Goal: Transaction & Acquisition: Purchase product/service

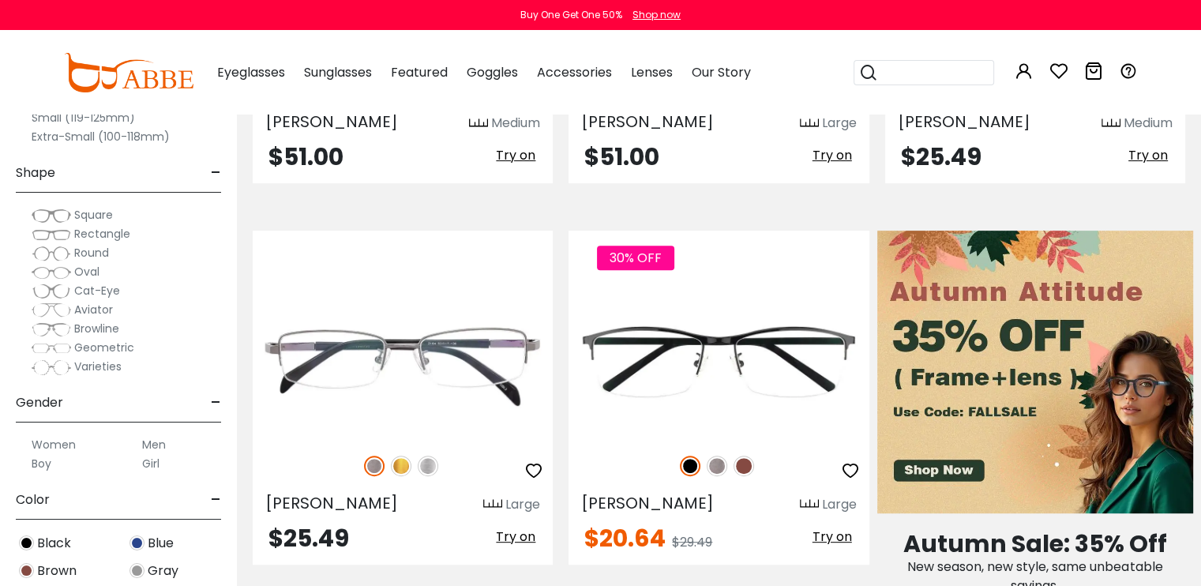
scroll to position [613, 0]
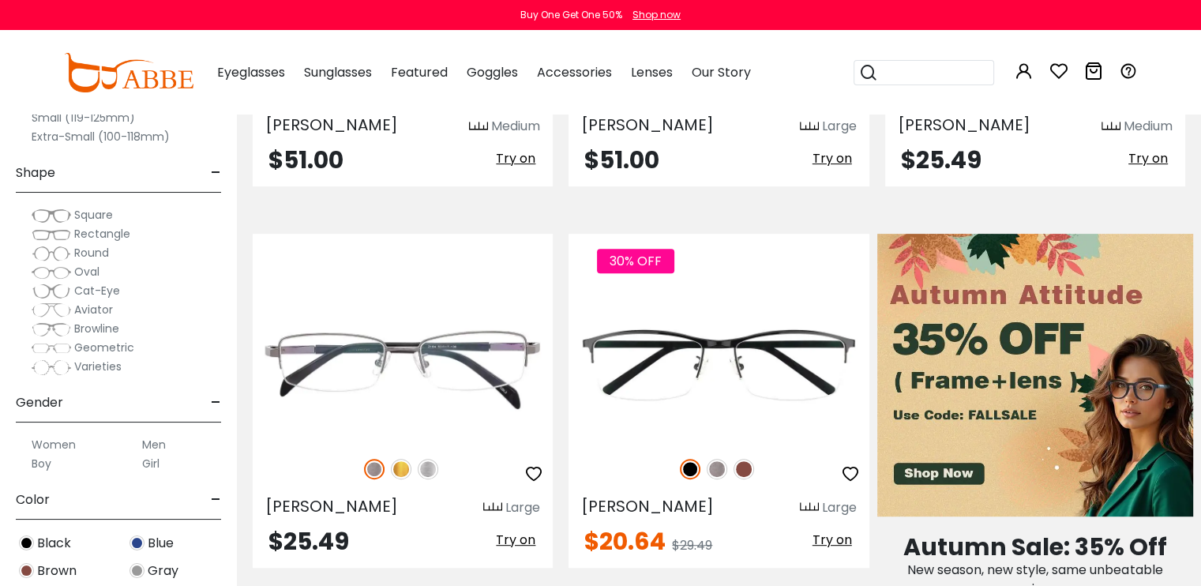
click at [158, 446] on label "Men" at bounding box center [154, 444] width 24 height 19
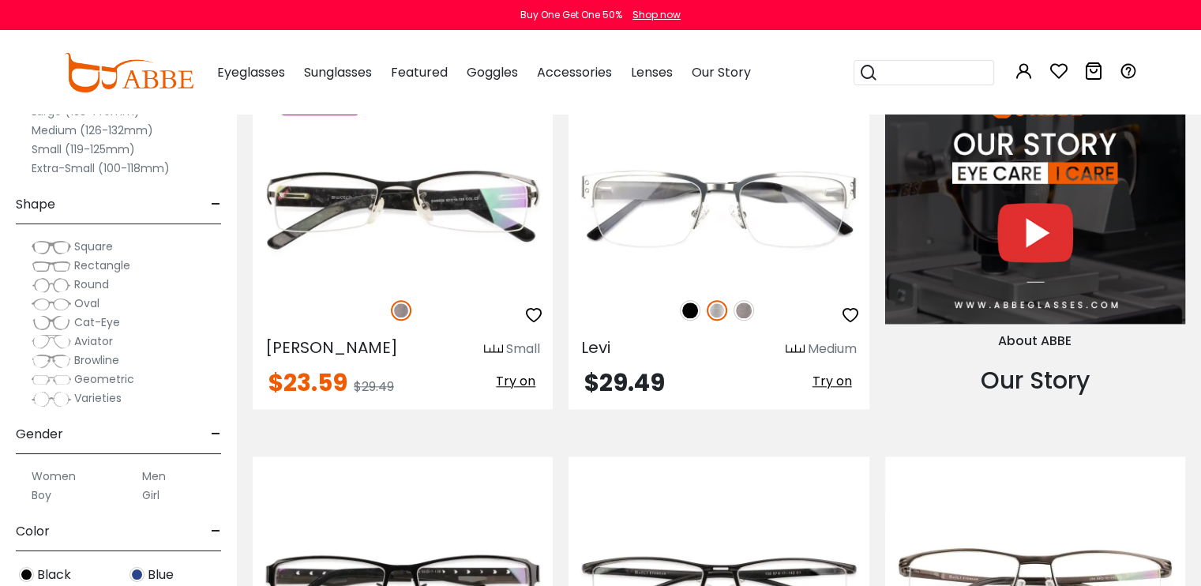
scroll to position [1569, 0]
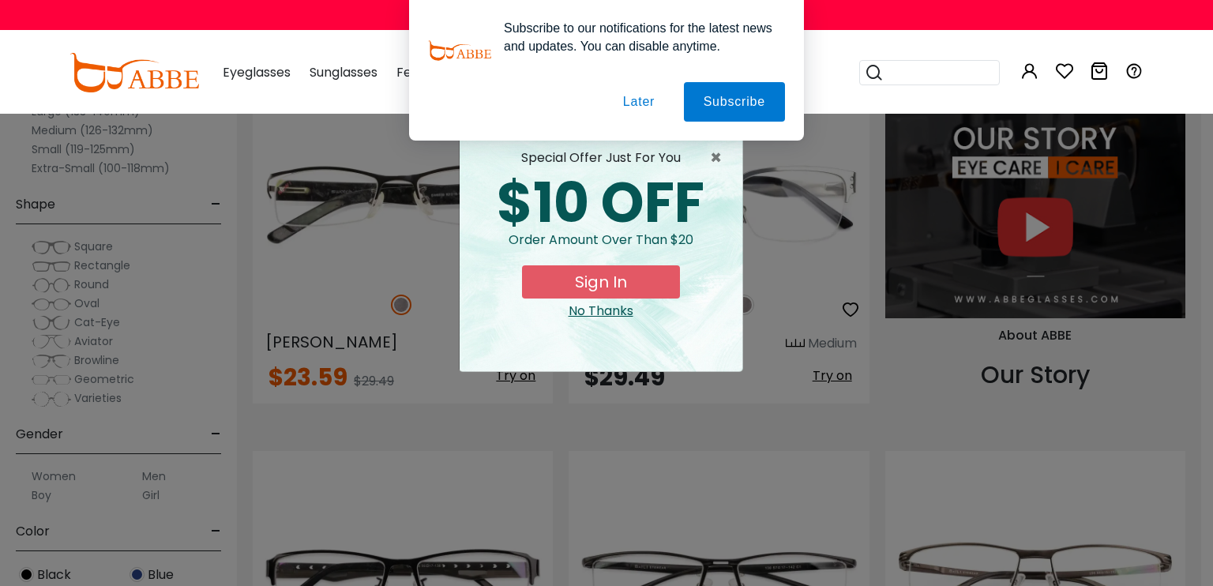
click at [591, 320] on div "No Thanks" at bounding box center [600, 311] width 257 height 19
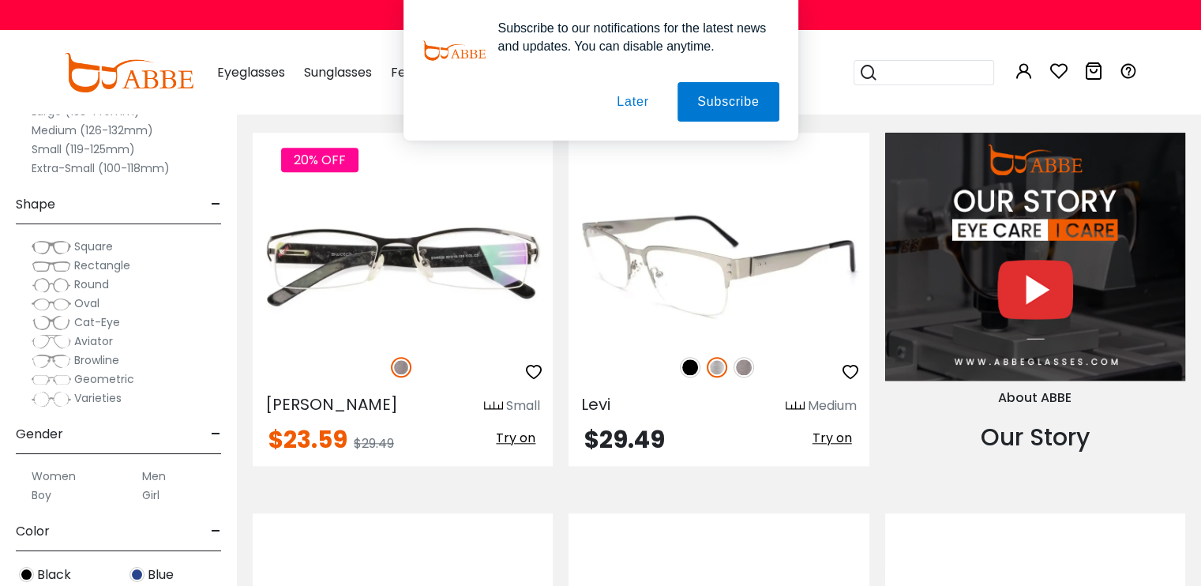
scroll to position [1503, 0]
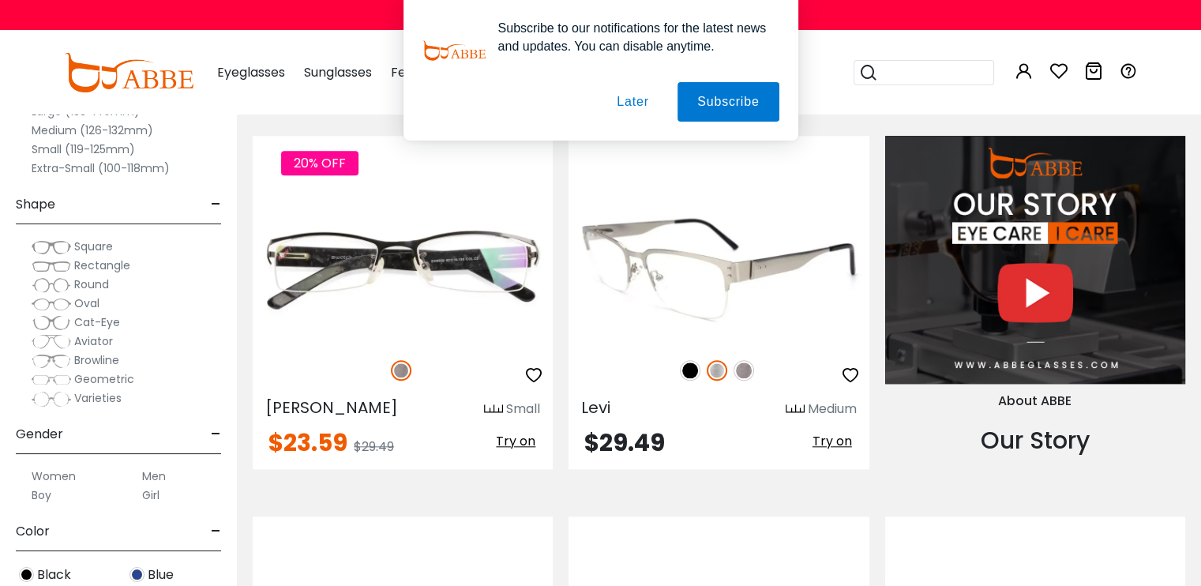
click at [743, 372] on img at bounding box center [743, 370] width 21 height 21
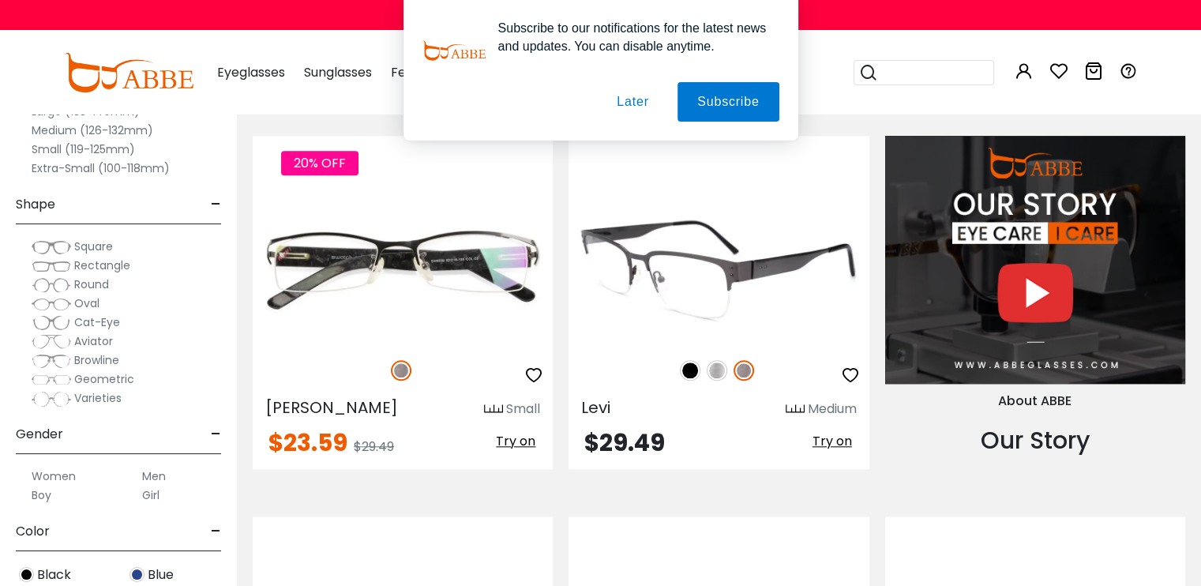
click at [714, 369] on img at bounding box center [717, 370] width 21 height 21
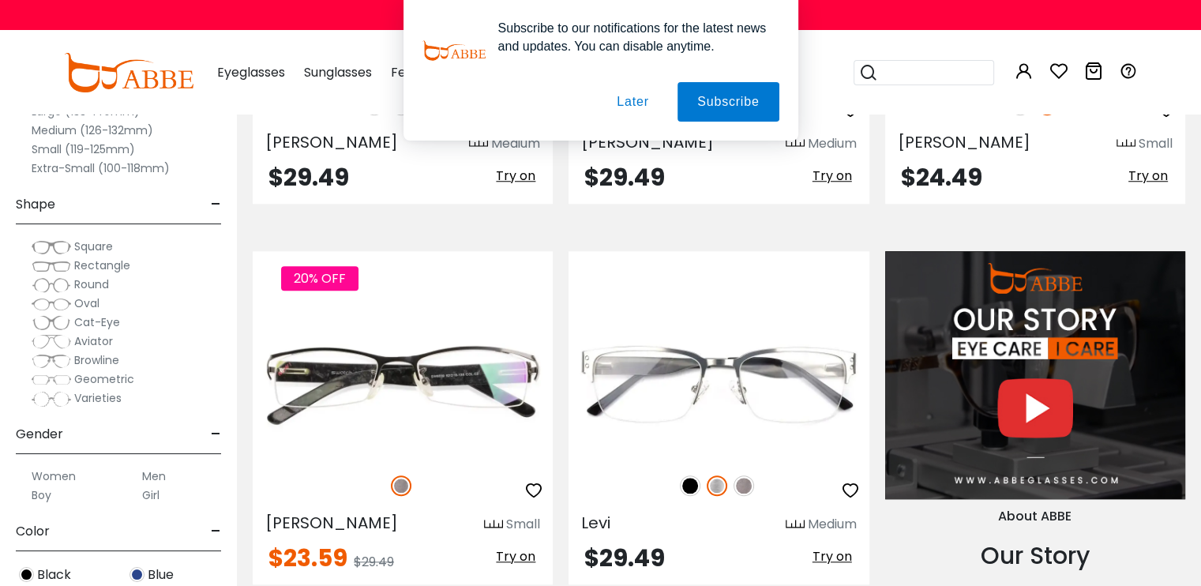
scroll to position [1386, 0]
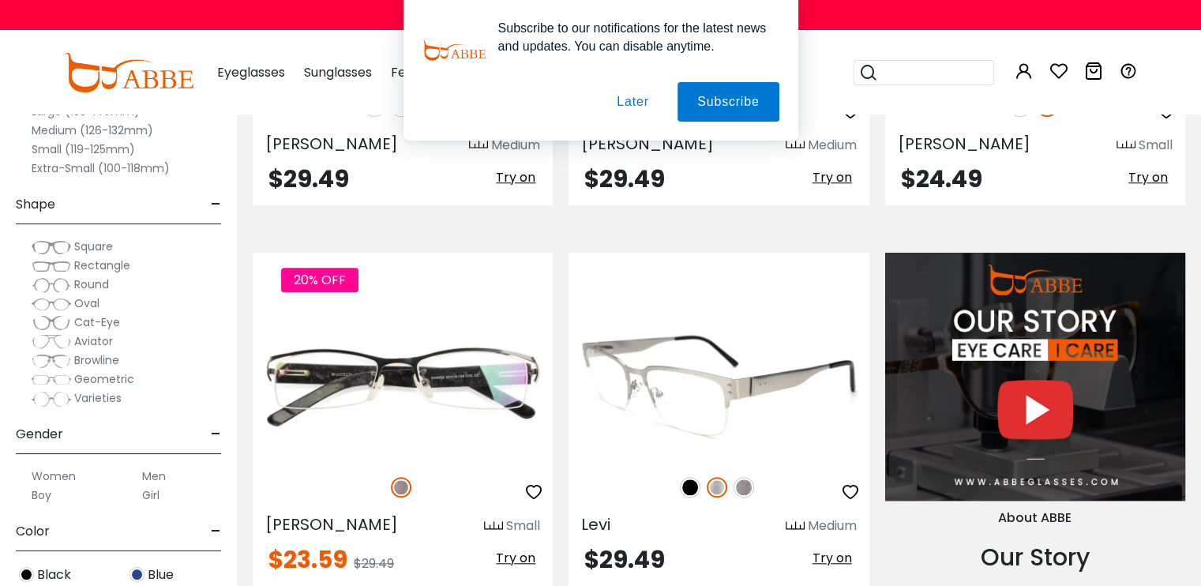
click at [725, 423] on img at bounding box center [718, 384] width 300 height 150
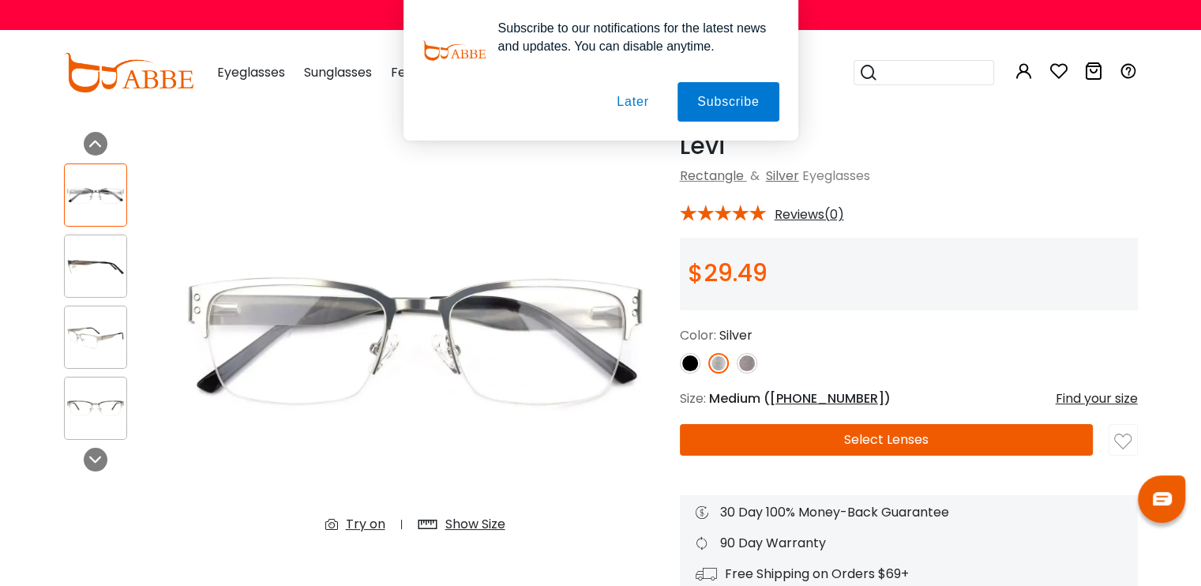
scroll to position [46, 0]
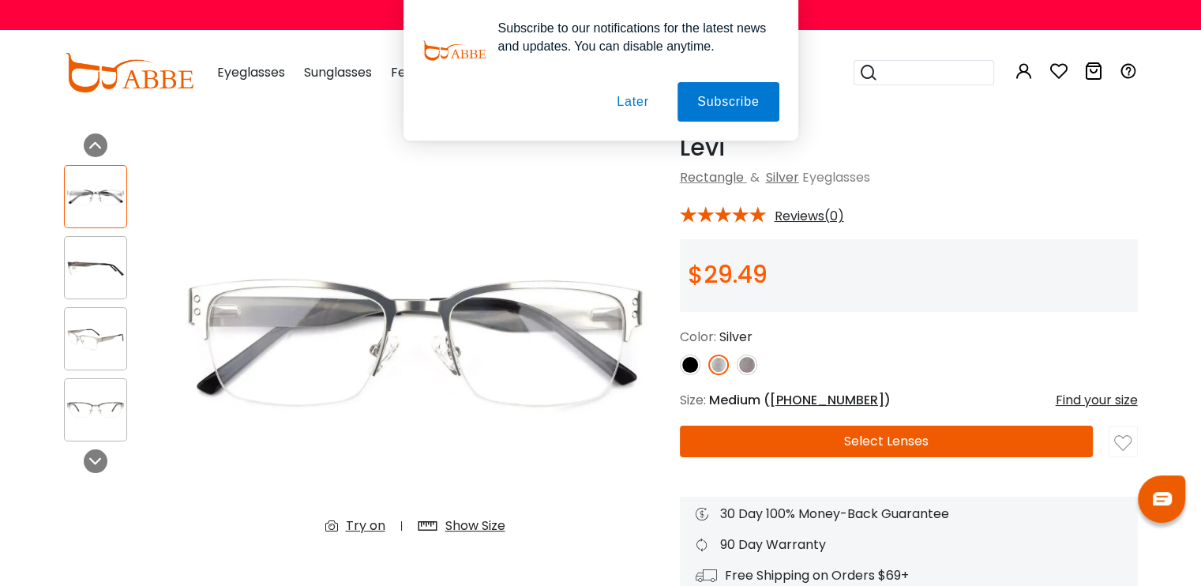
click at [92, 249] on div at bounding box center [95, 267] width 63 height 63
click at [92, 287] on div at bounding box center [95, 267] width 63 height 63
click at [99, 470] on div at bounding box center [96, 461] width 24 height 24
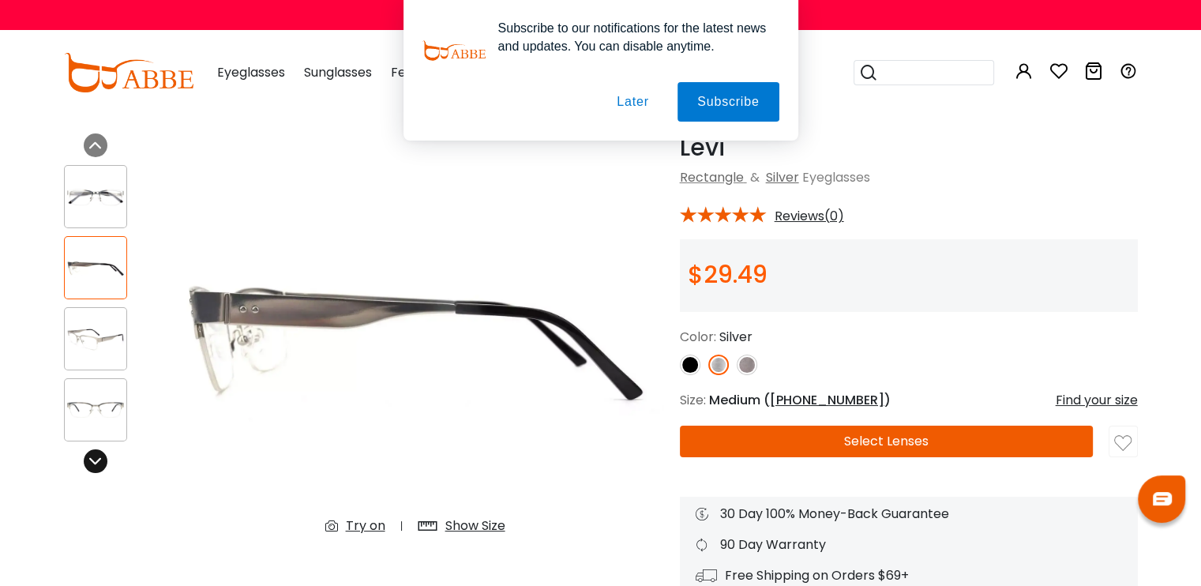
click at [99, 470] on div at bounding box center [96, 461] width 24 height 24
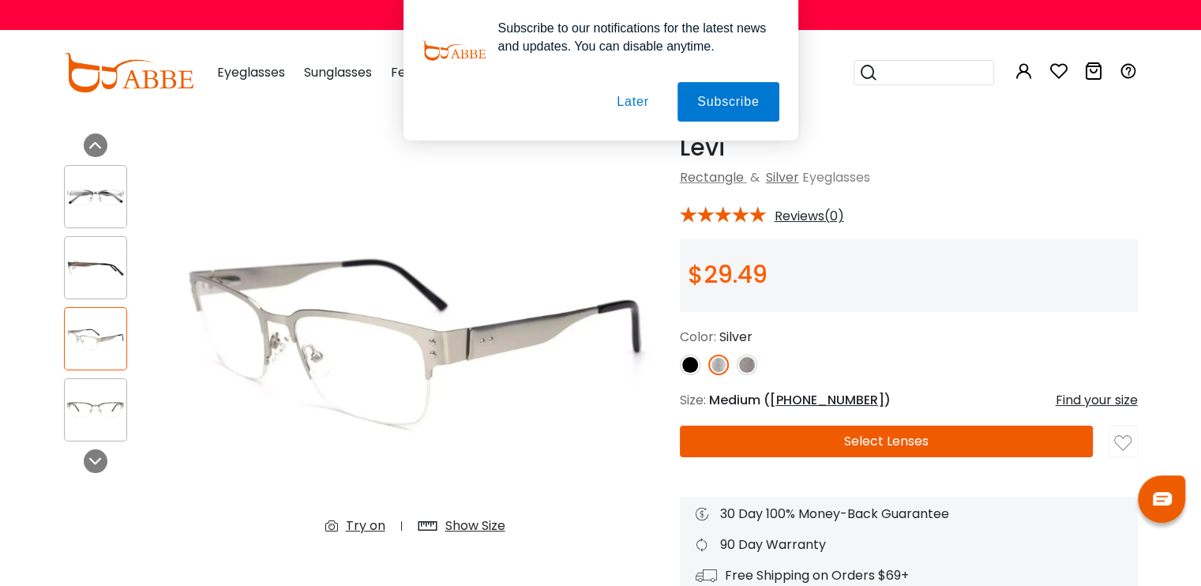
click at [96, 414] on img at bounding box center [96, 410] width 62 height 31
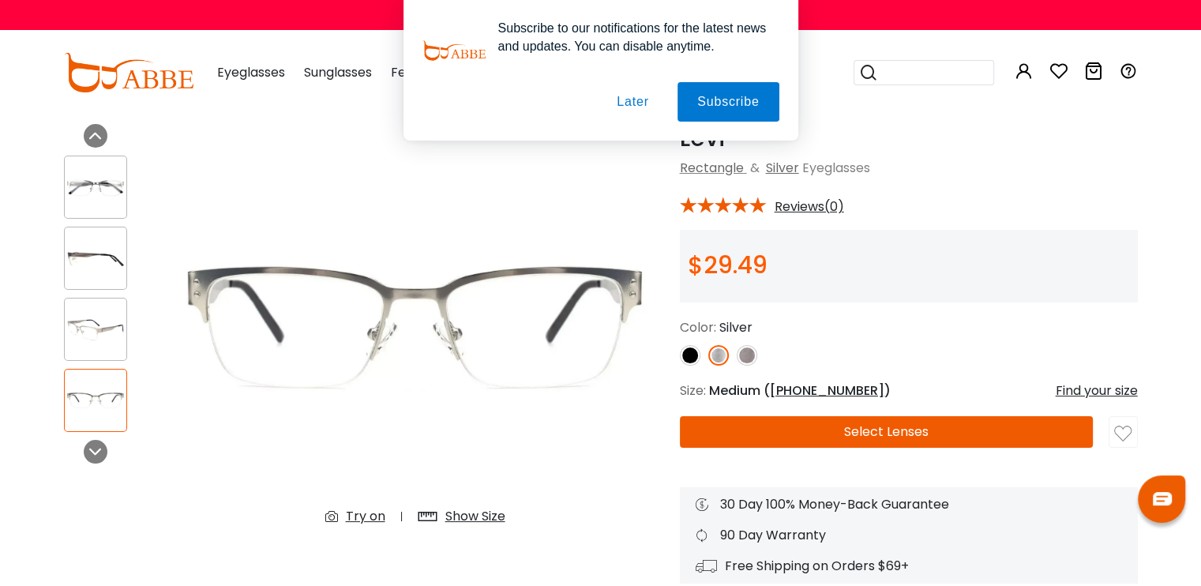
scroll to position [71, 0]
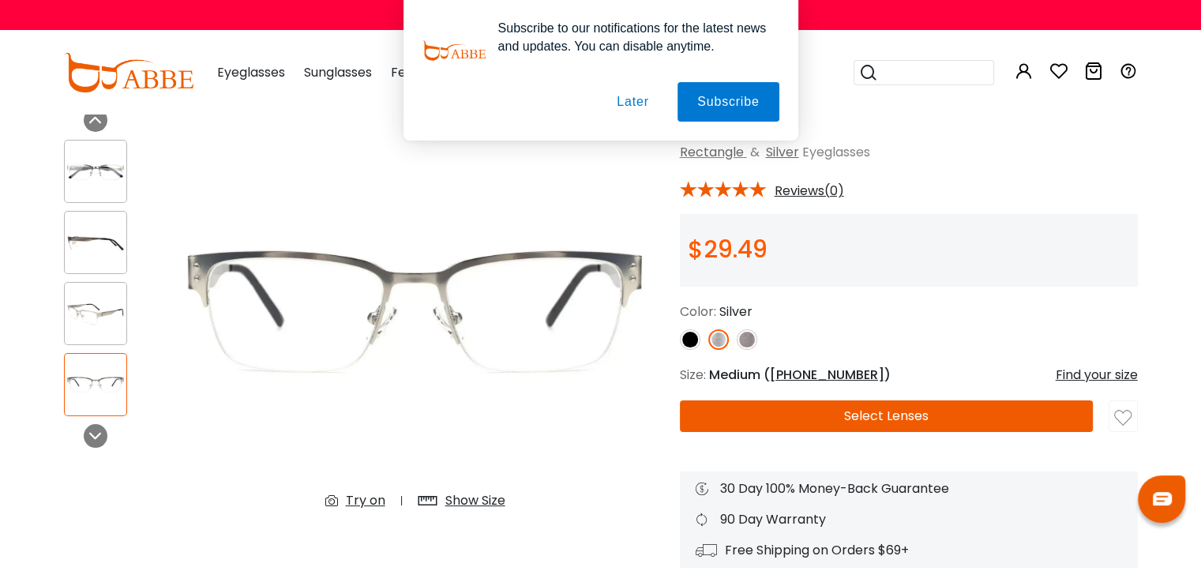
click at [343, 497] on icon at bounding box center [335, 500] width 21 height 19
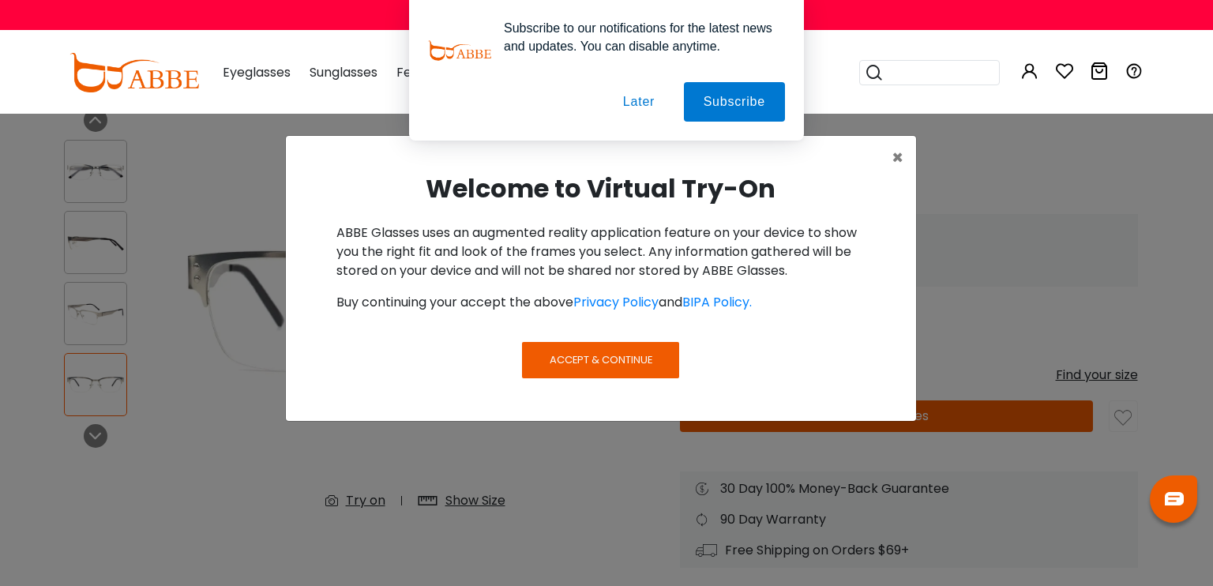
click at [561, 365] on span "Accept & Continue" at bounding box center [600, 359] width 103 height 15
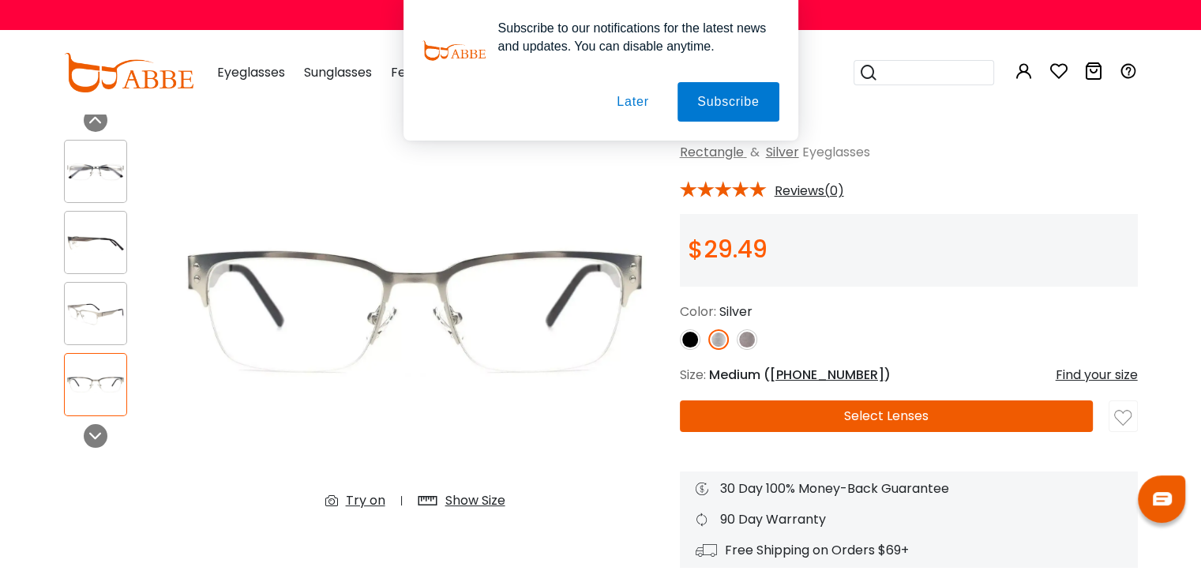
click at [363, 505] on div "Try on" at bounding box center [365, 500] width 39 height 19
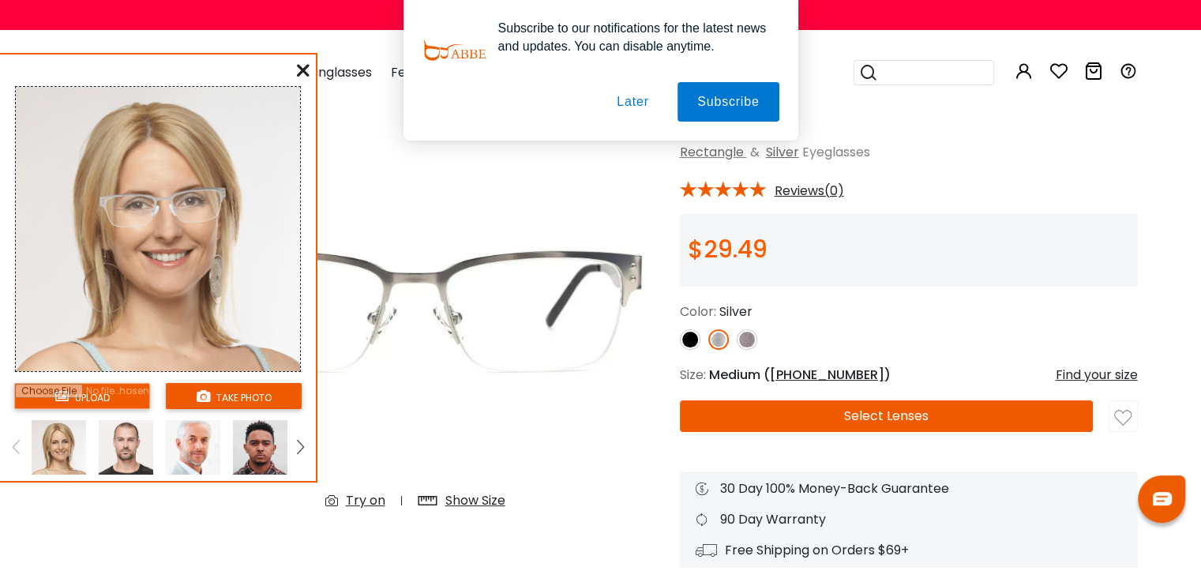
click at [250, 455] on img at bounding box center [260, 447] width 54 height 54
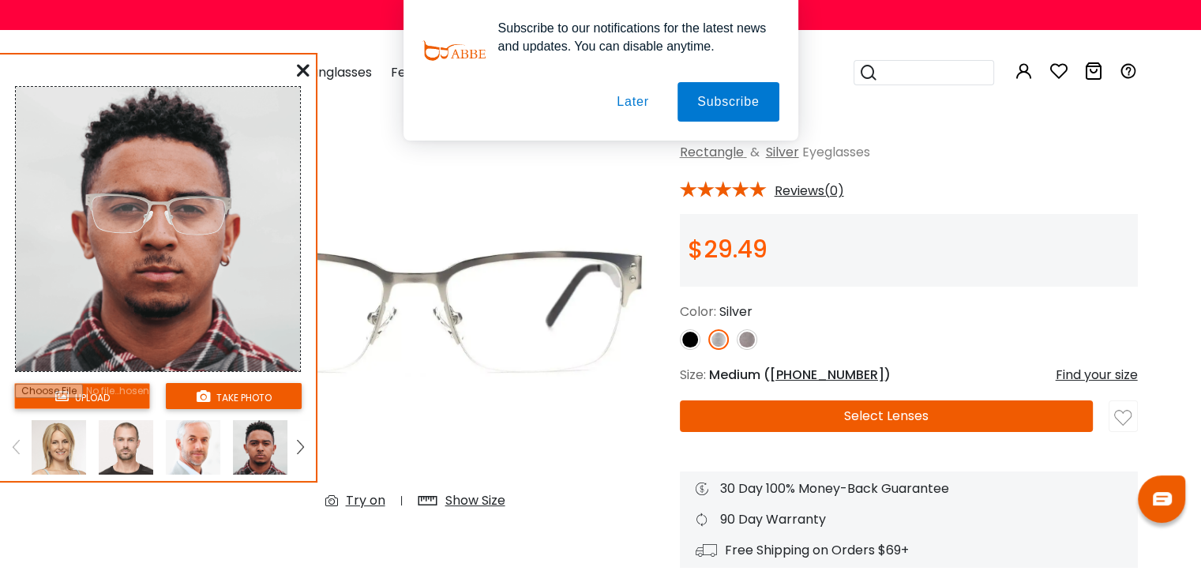
click at [301, 441] on img at bounding box center [300, 447] width 6 height 14
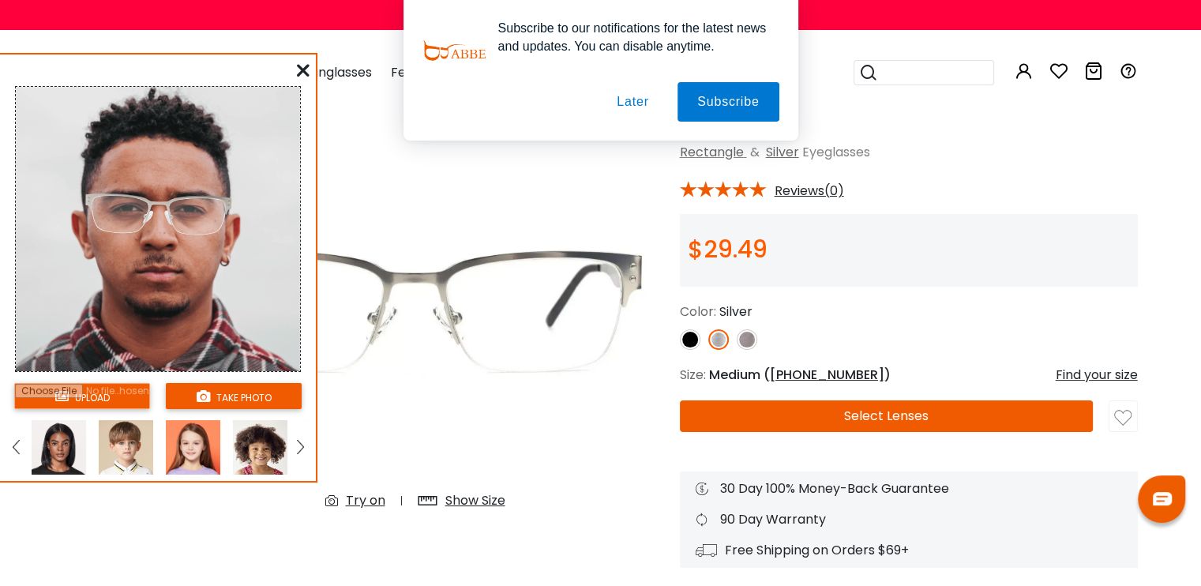
click at [301, 441] on img at bounding box center [300, 447] width 6 height 14
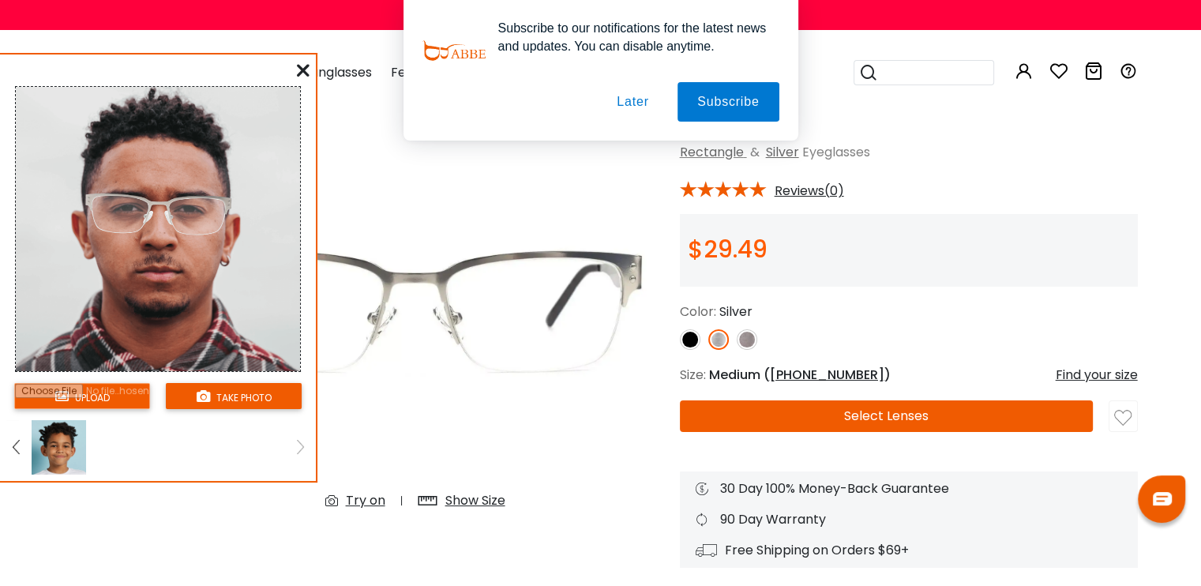
drag, startPoint x: 302, startPoint y: 68, endPoint x: 254, endPoint y: 78, distance: 49.2
click at [254, 78] on div "Subscribe to our notifications for the latest news and updates. You can disable…" at bounding box center [600, 70] width 1201 height 141
click at [297, 69] on div "Subscribe to our notifications for the latest news and updates. You can disable…" at bounding box center [600, 70] width 1201 height 141
click at [306, 78] on div "Subscribe to our notifications for the latest news and updates. You can disable…" at bounding box center [600, 70] width 1201 height 141
click at [300, 67] on div "Subscribe to our notifications for the latest news and updates. You can disable…" at bounding box center [600, 70] width 1201 height 141
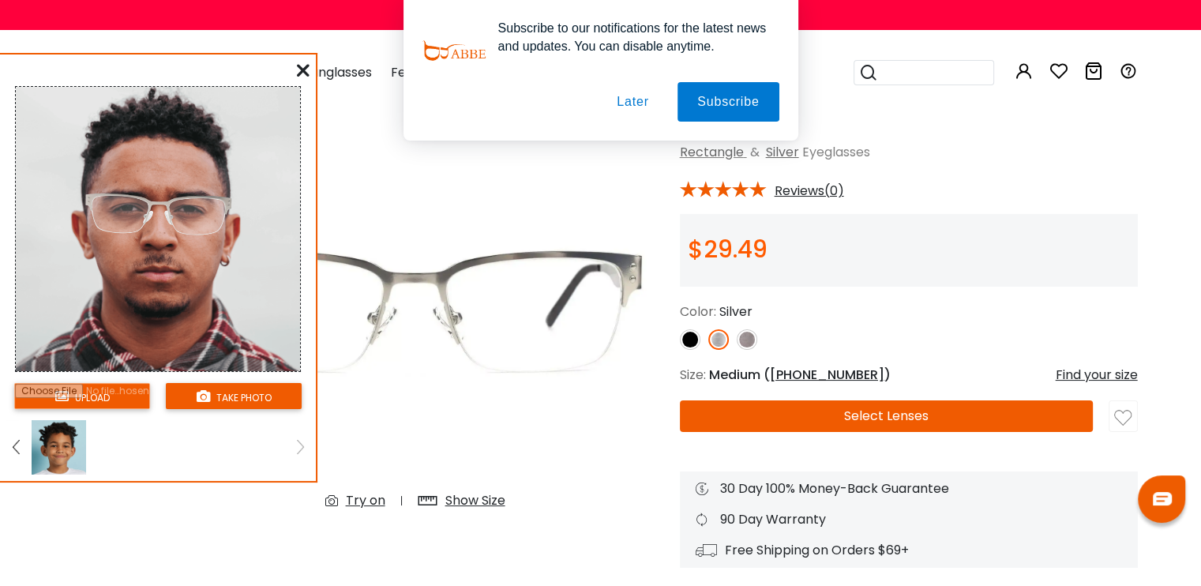
click at [300, 70] on div "Subscribe to our notifications for the latest news and updates. You can disable…" at bounding box center [600, 70] width 1201 height 141
click at [186, 492] on img at bounding box center [415, 315] width 497 height 414
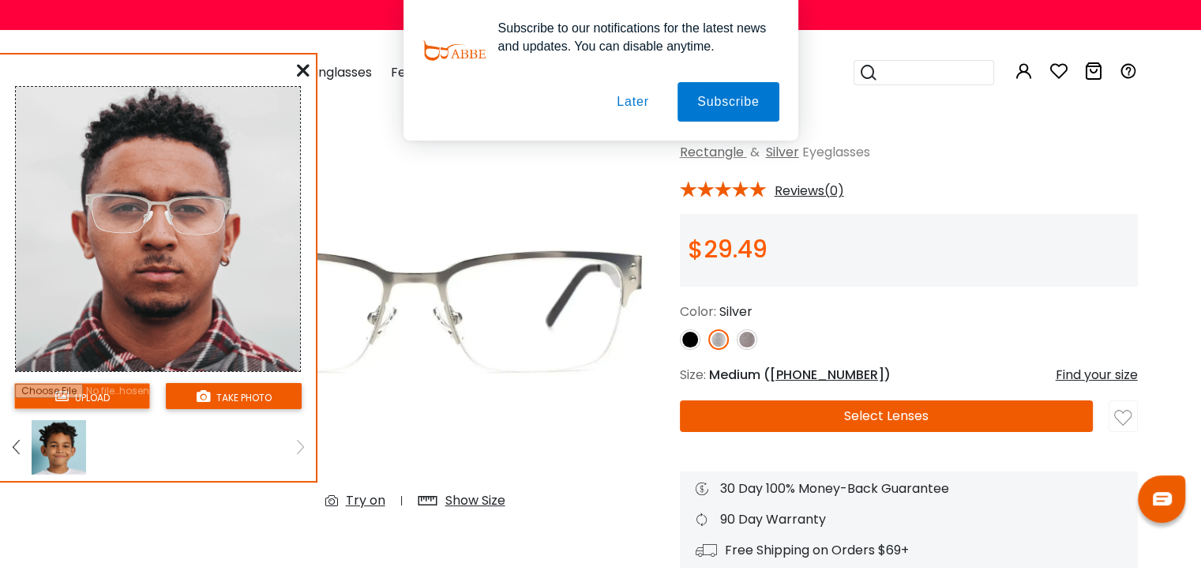
click at [16, 448] on img at bounding box center [16, 447] width 6 height 14
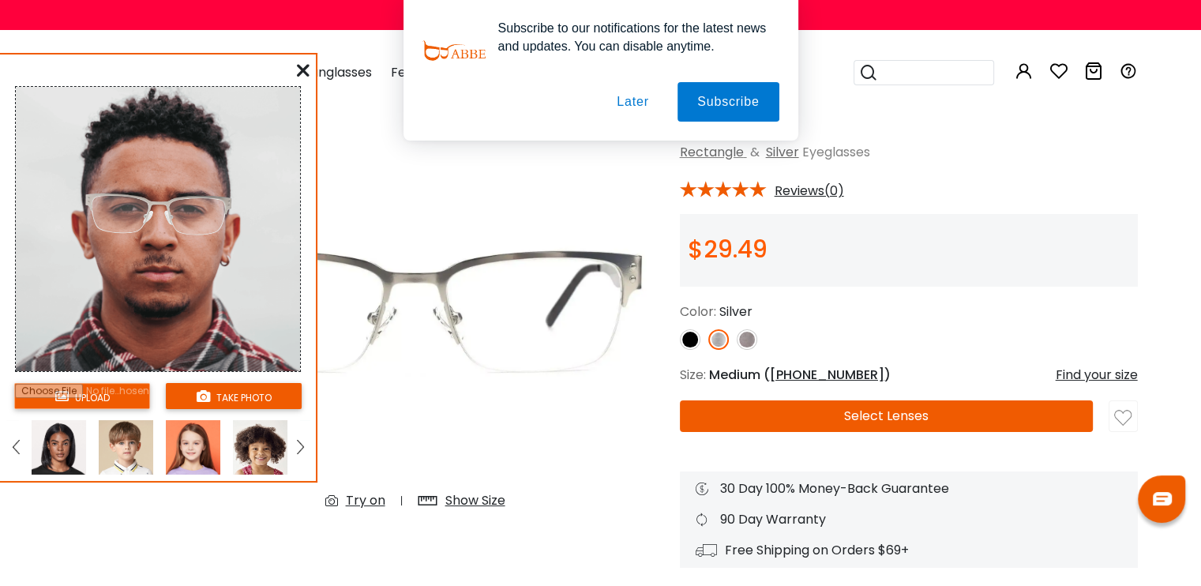
click at [16, 448] on img at bounding box center [16, 447] width 6 height 14
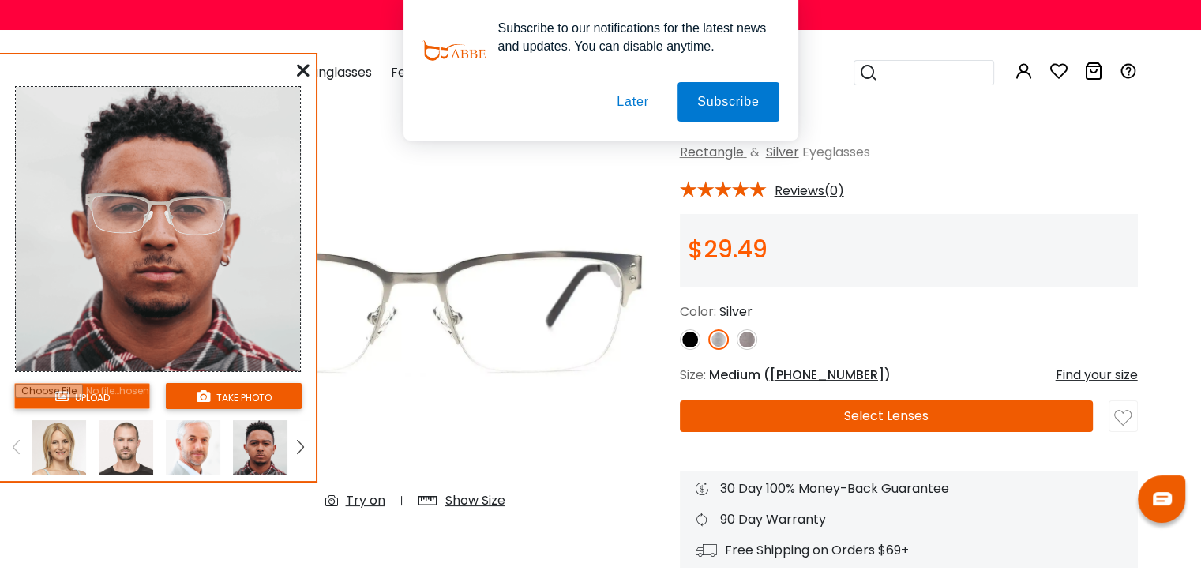
click at [16, 445] on img at bounding box center [16, 447] width 6 height 14
click at [215, 437] on img at bounding box center [193, 447] width 54 height 54
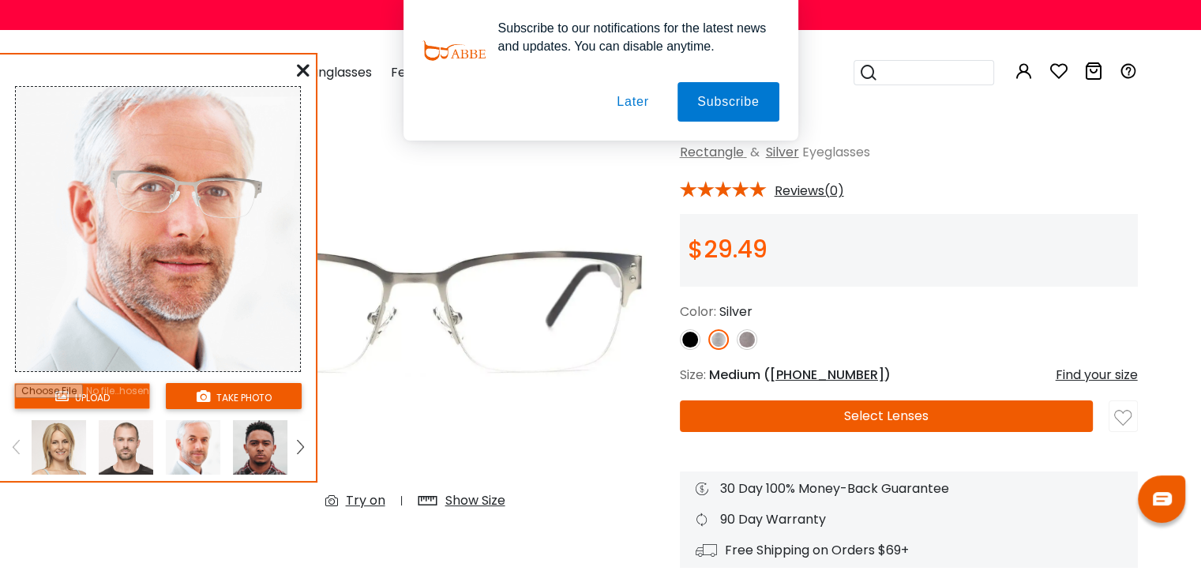
click at [123, 451] on img at bounding box center [126, 447] width 54 height 54
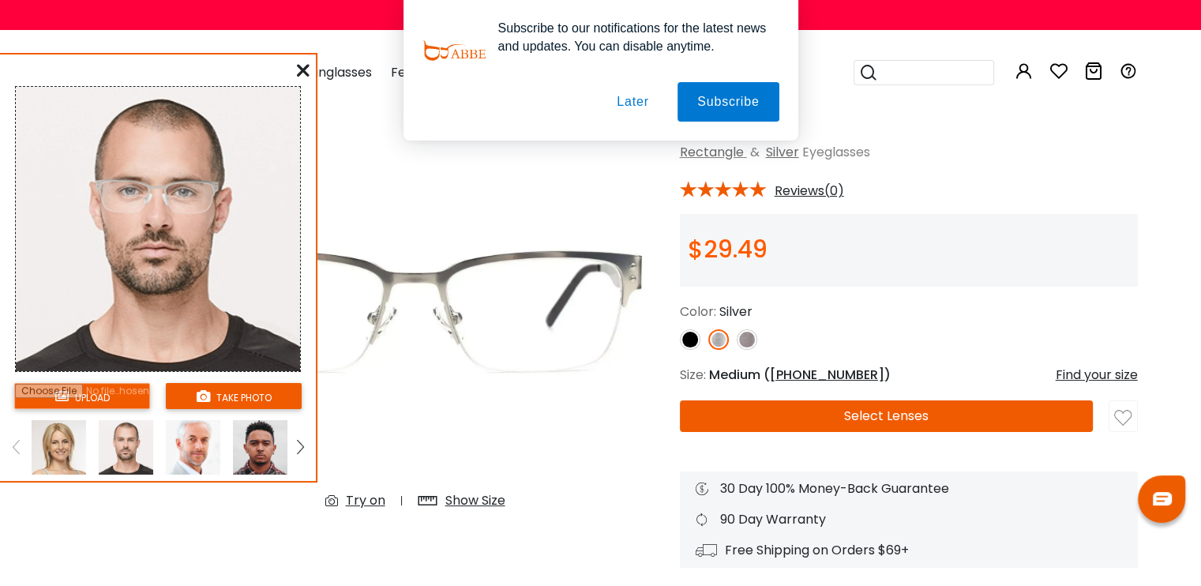
click at [308, 60] on div "Subscribe to our notifications for the latest news and updates. You can disable…" at bounding box center [600, 70] width 1201 height 141
click at [628, 186] on img at bounding box center [415, 315] width 497 height 414
click at [332, 73] on div "Subscribe to our notifications for the latest news and updates. You can disable…" at bounding box center [600, 70] width 1201 height 141
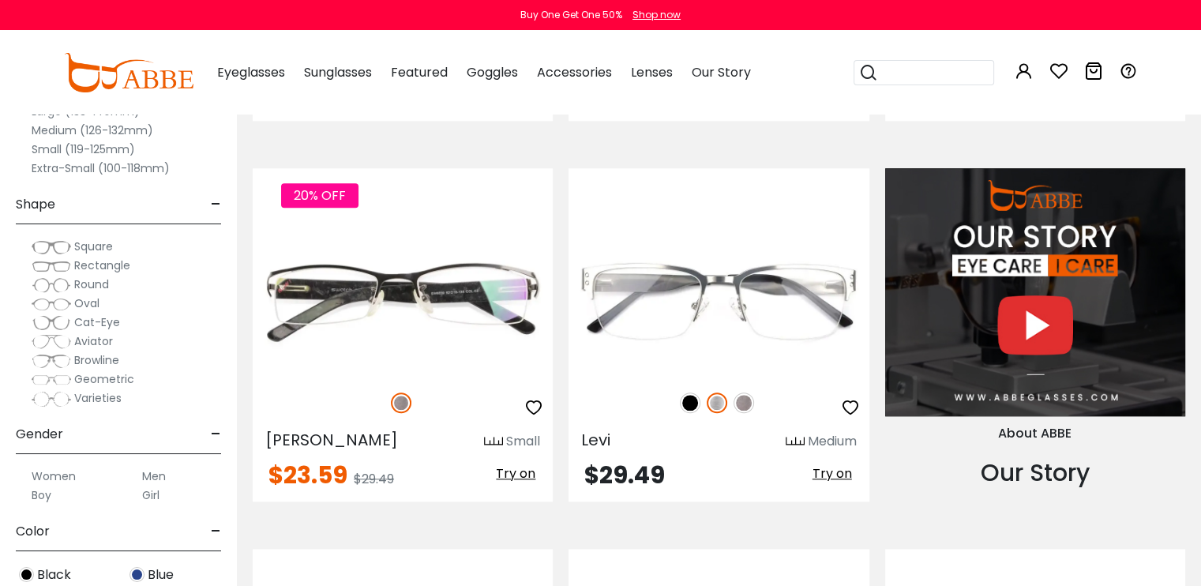
scroll to position [1386, 0]
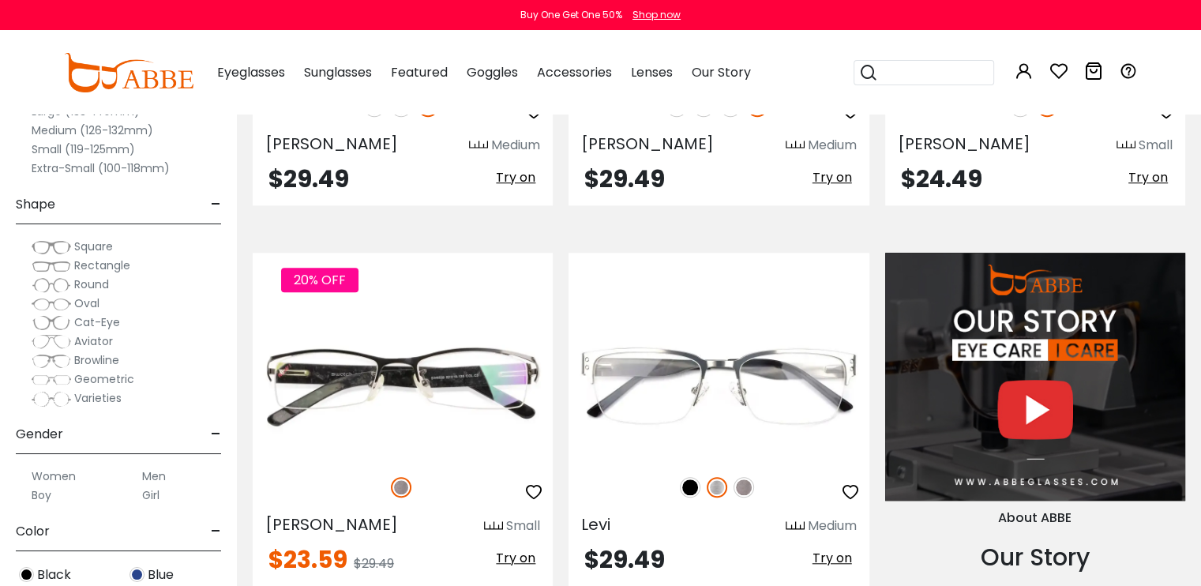
click at [80, 262] on span "Rectangle" at bounding box center [102, 265] width 56 height 16
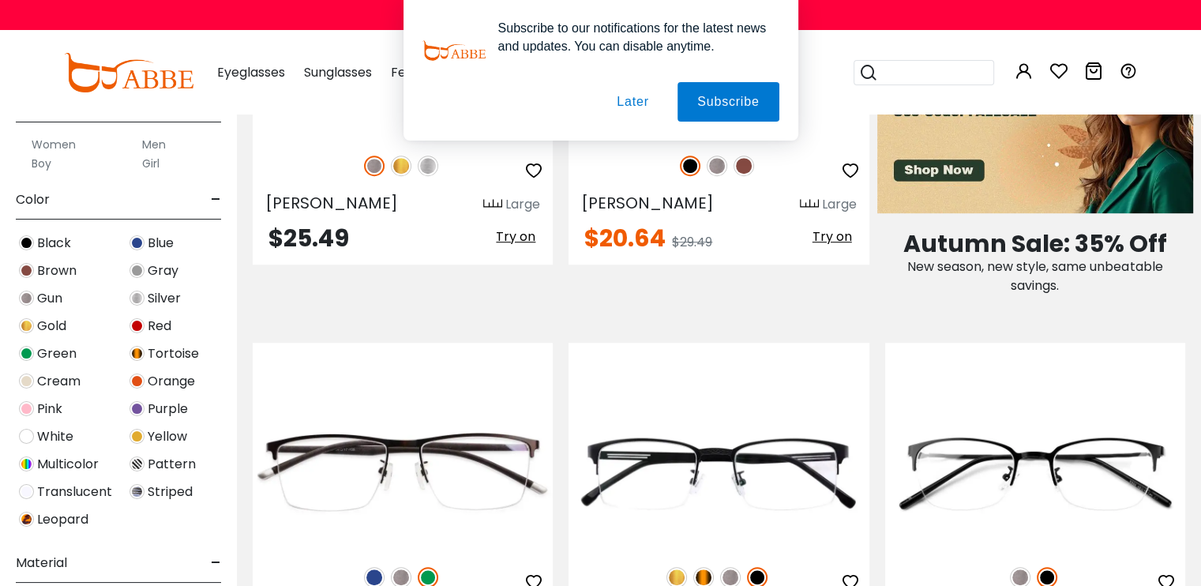
scroll to position [333, 0]
click at [73, 490] on span "Translucent" at bounding box center [74, 490] width 75 height 19
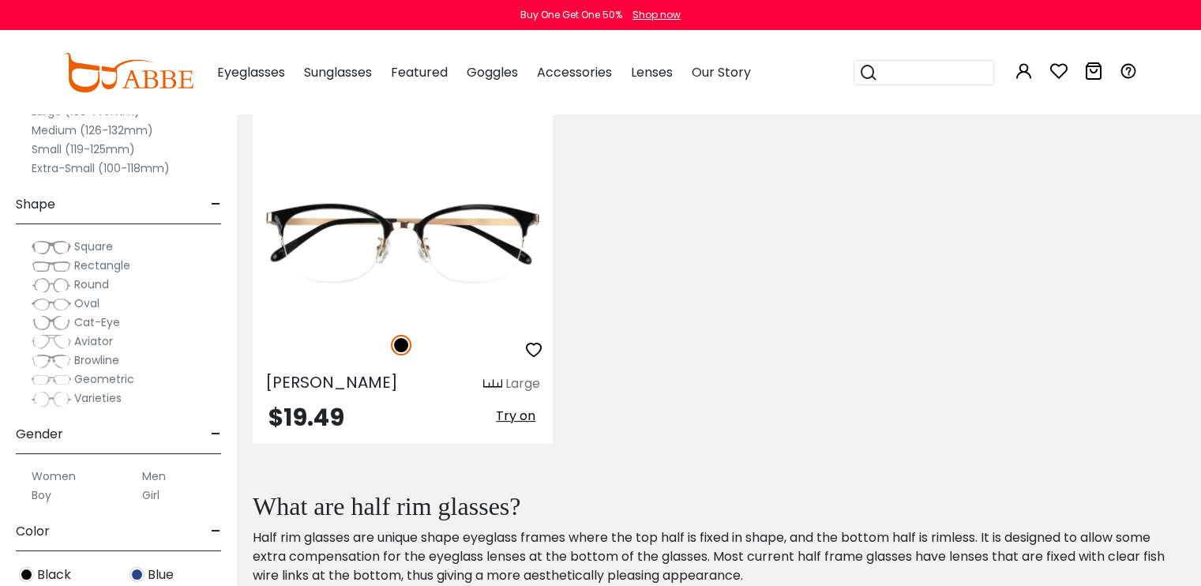
scroll to position [404, 0]
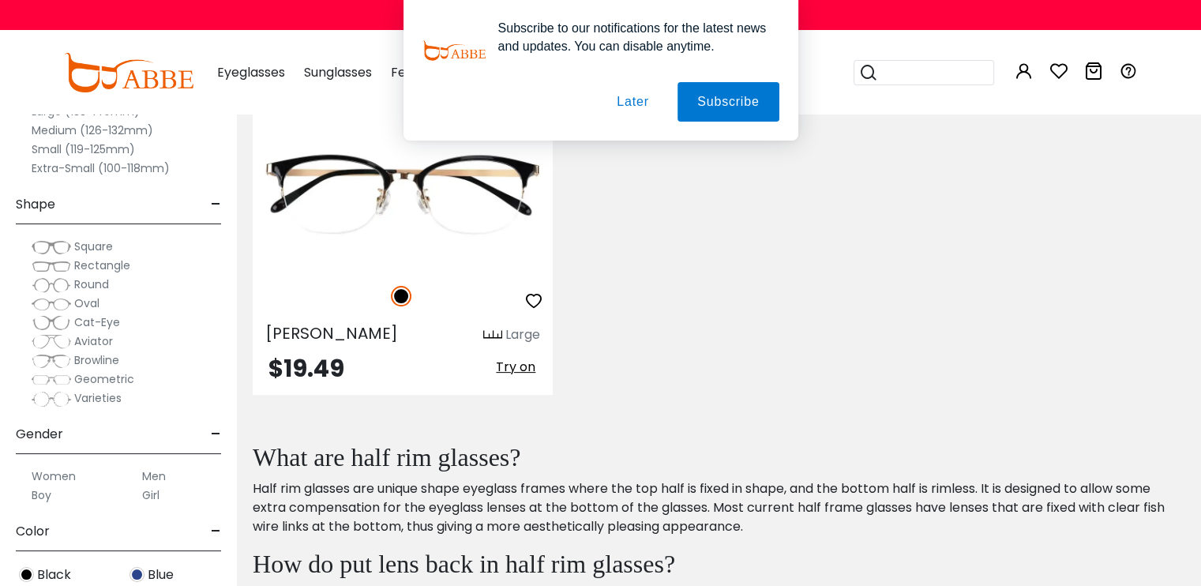
click at [64, 238] on label "Square" at bounding box center [72, 246] width 81 height 19
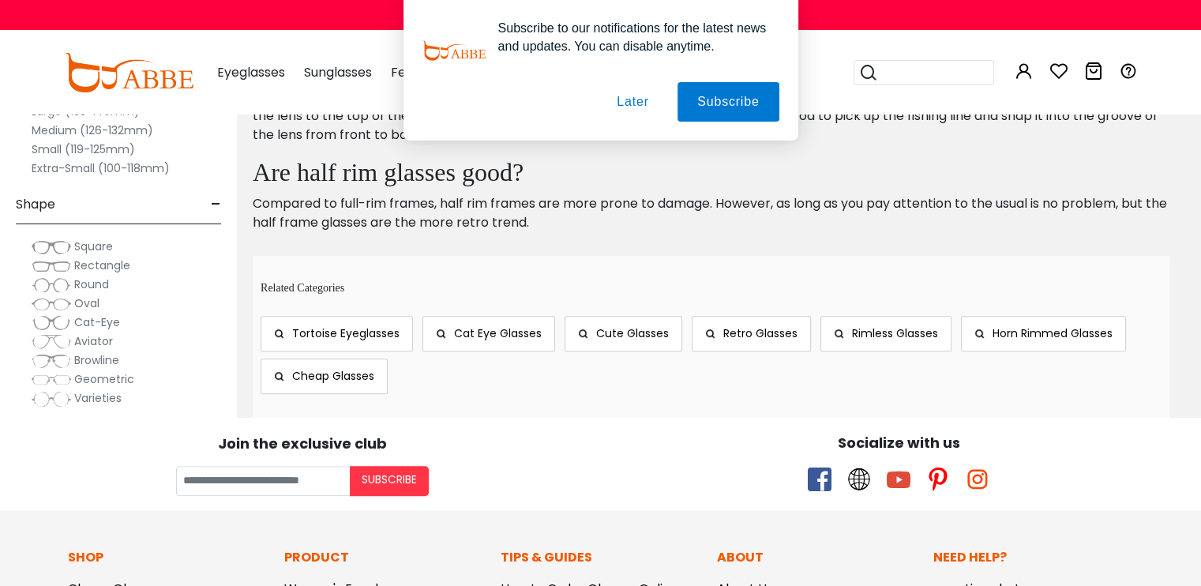
scroll to position [898, 0]
